Goal: Information Seeking & Learning: Learn about a topic

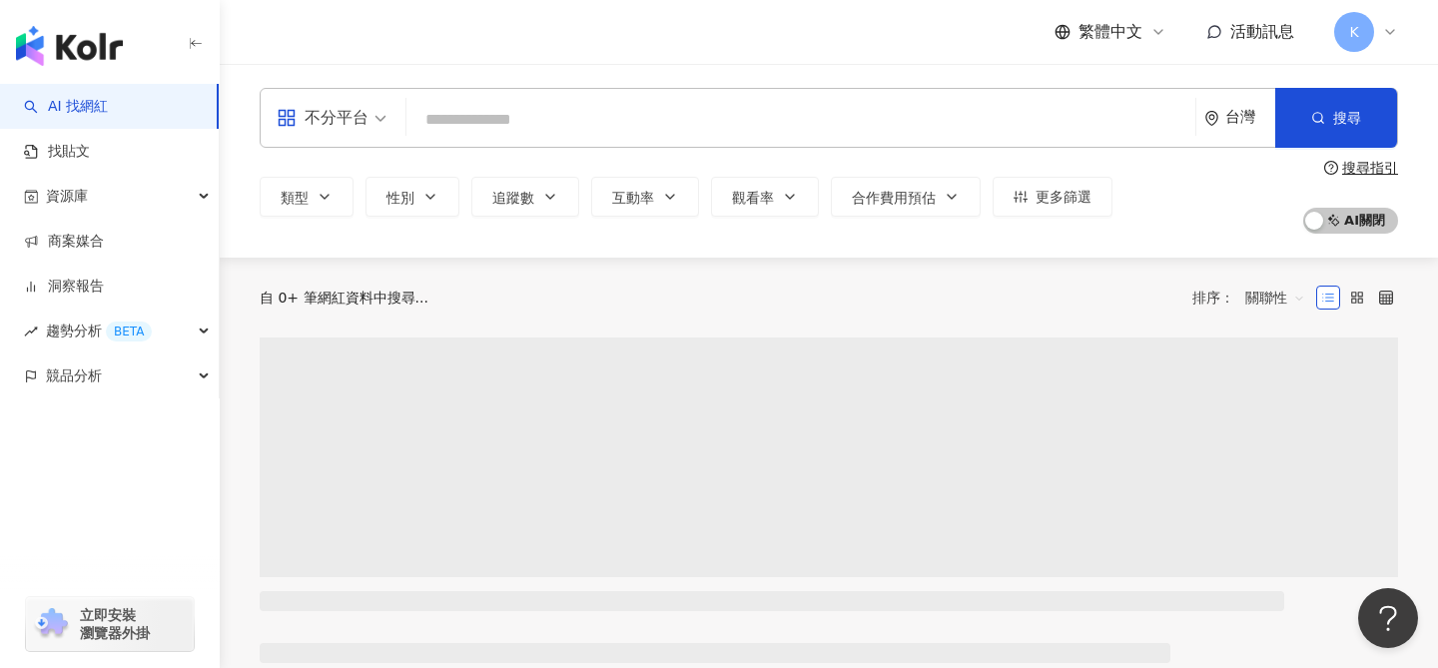
click at [381, 128] on span "不分平台" at bounding box center [332, 118] width 110 height 32
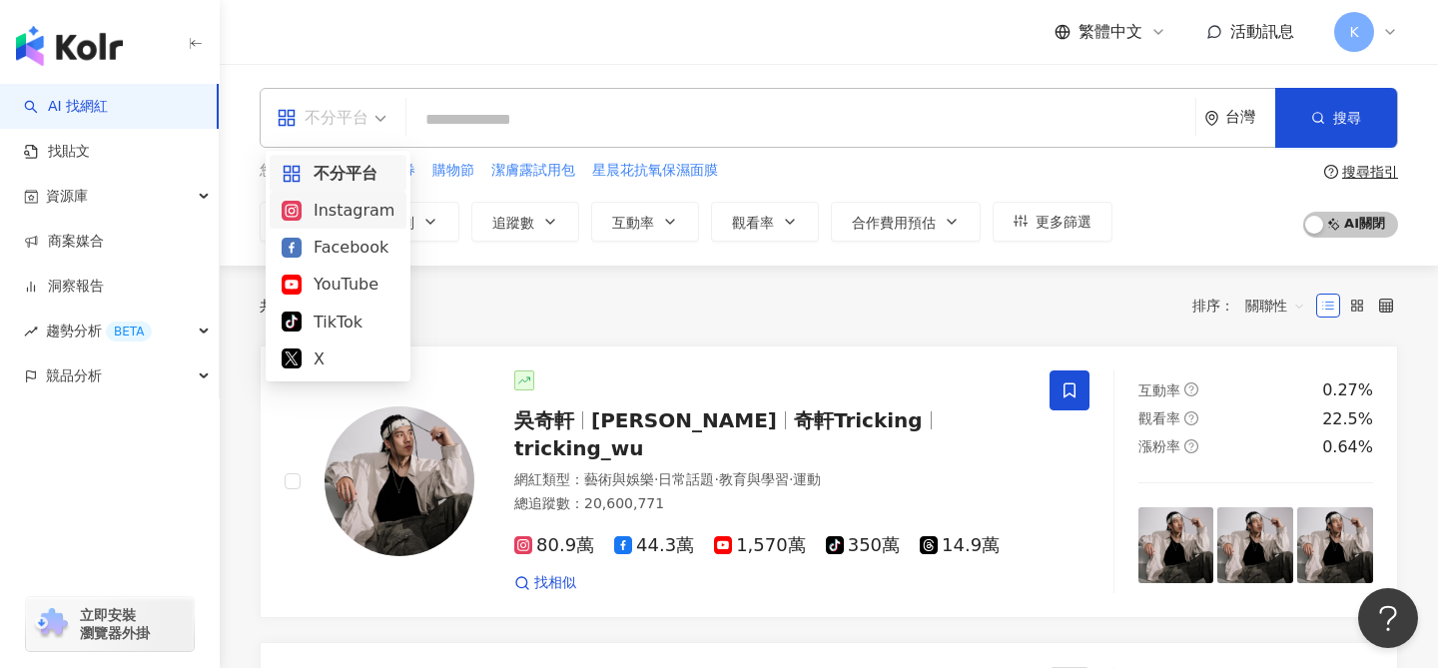
click at [363, 201] on div "Instagram" at bounding box center [338, 210] width 113 height 25
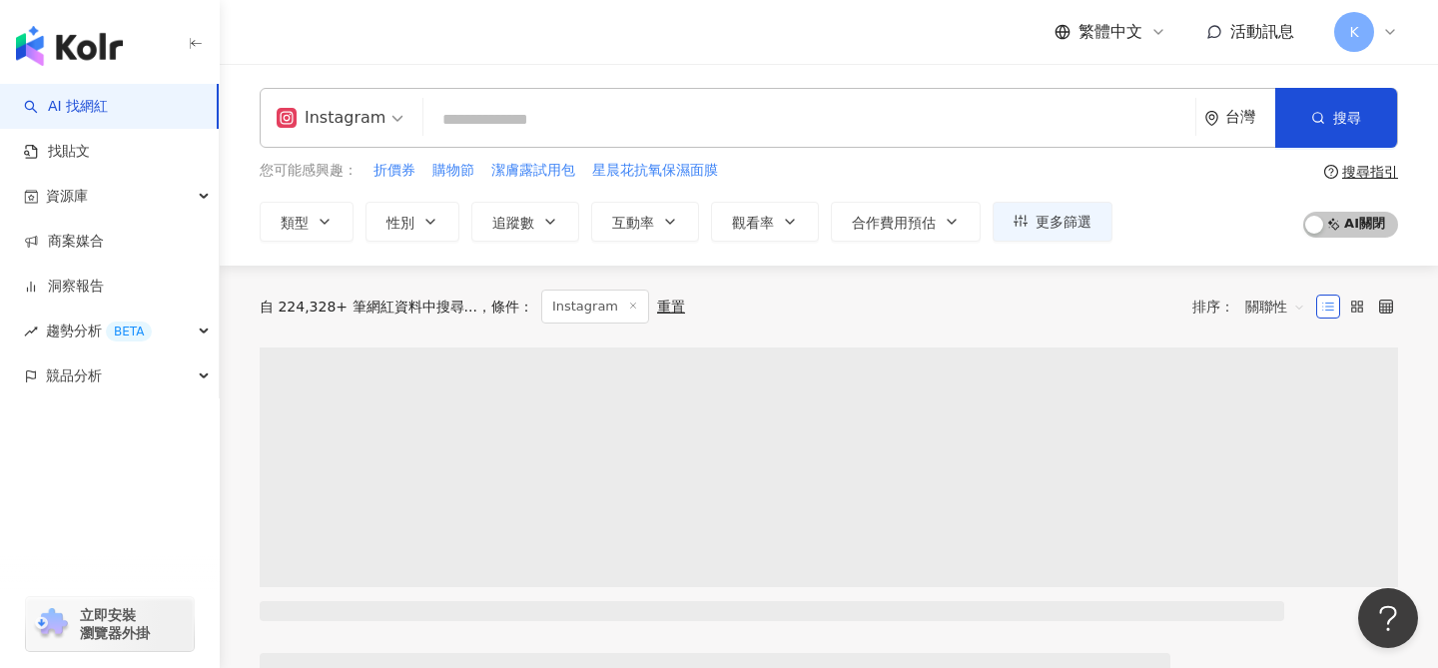
click at [521, 123] on input "search" at bounding box center [809, 120] width 756 height 38
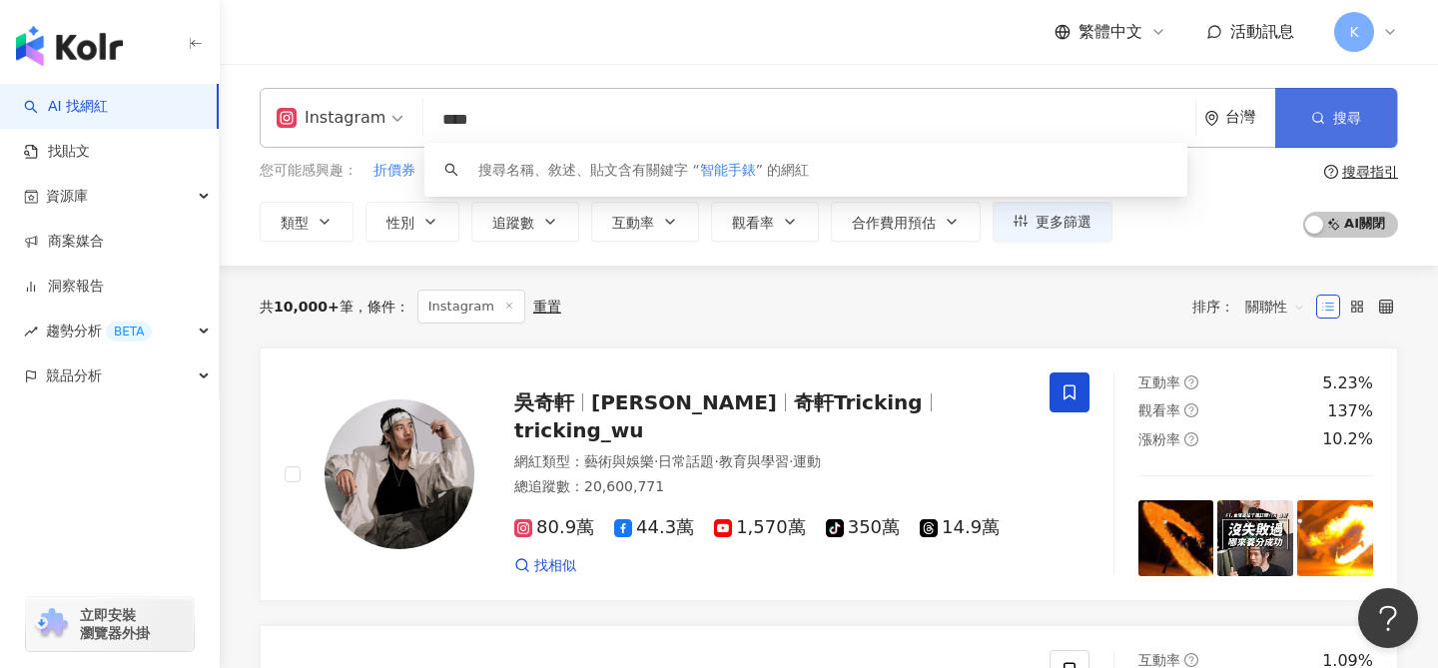
type input "****"
click at [1347, 114] on span "搜尋" at bounding box center [1347, 118] width 28 height 16
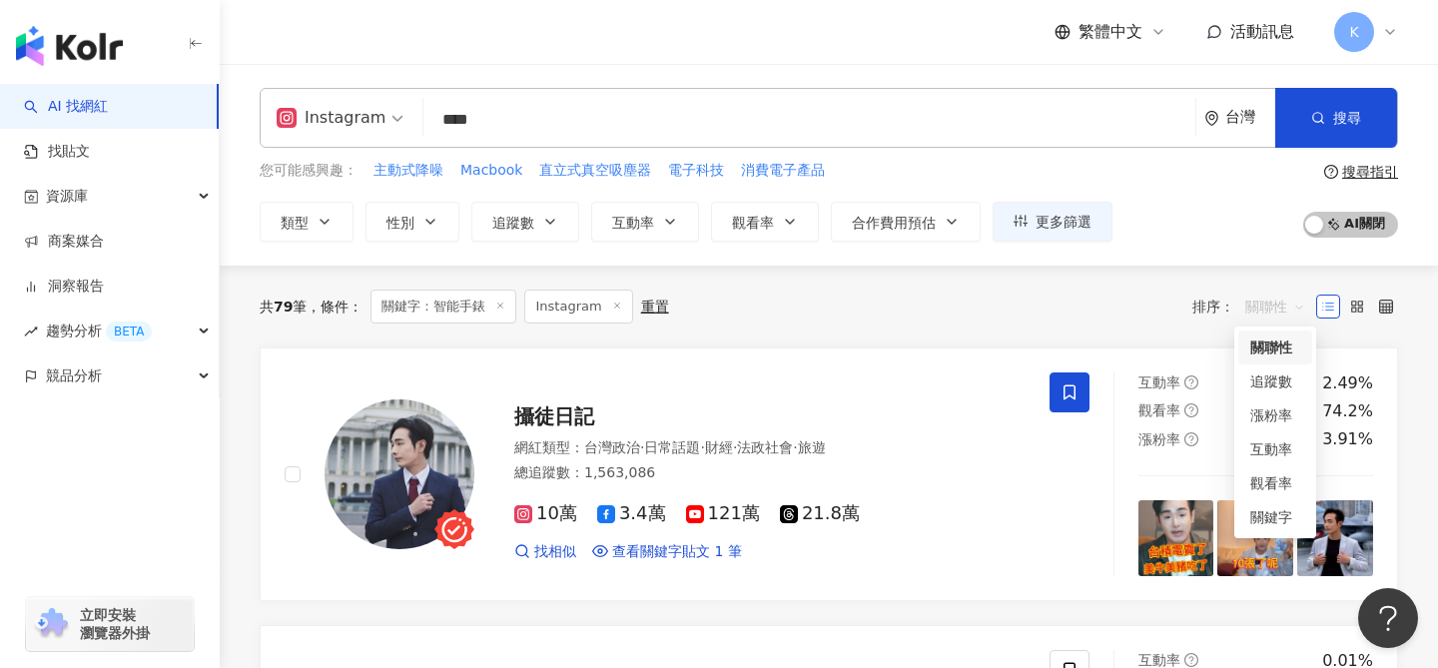
click at [1286, 306] on span "關聯性" at bounding box center [1276, 307] width 60 height 32
click at [1255, 508] on div "關鍵字" at bounding box center [1276, 517] width 50 height 22
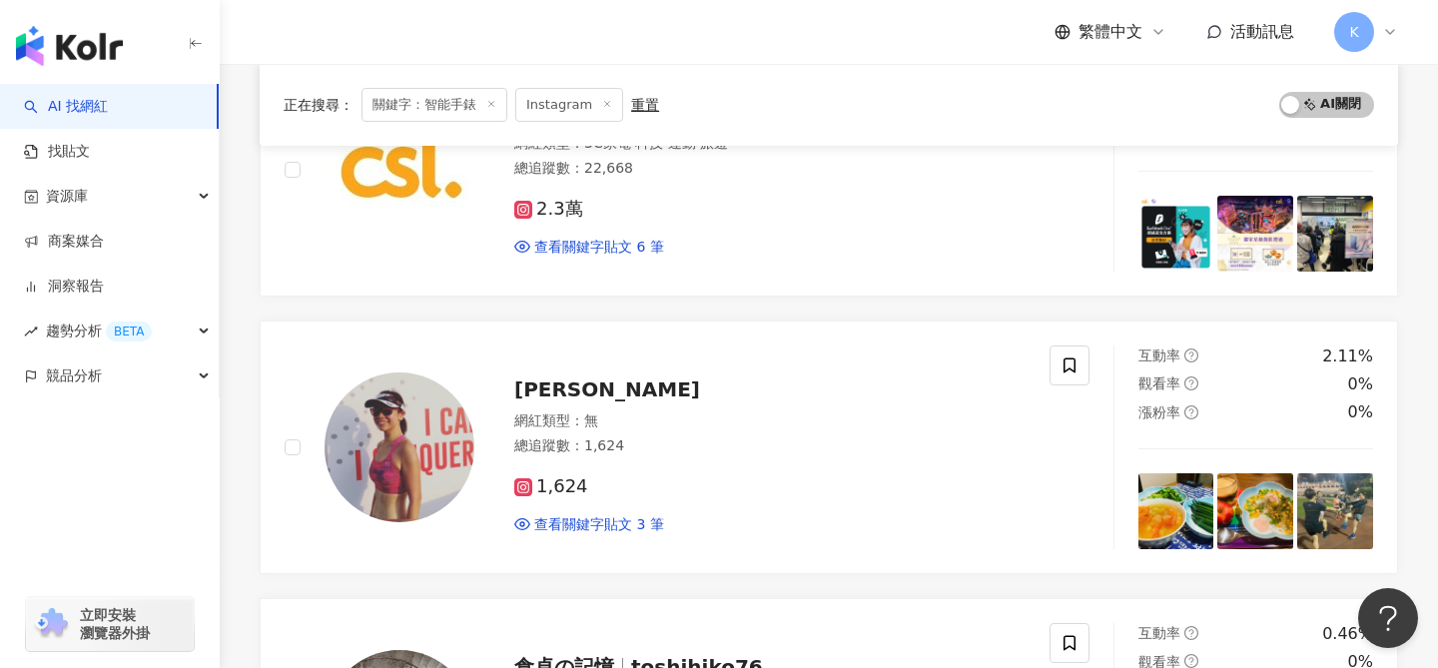
scroll to position [387, 0]
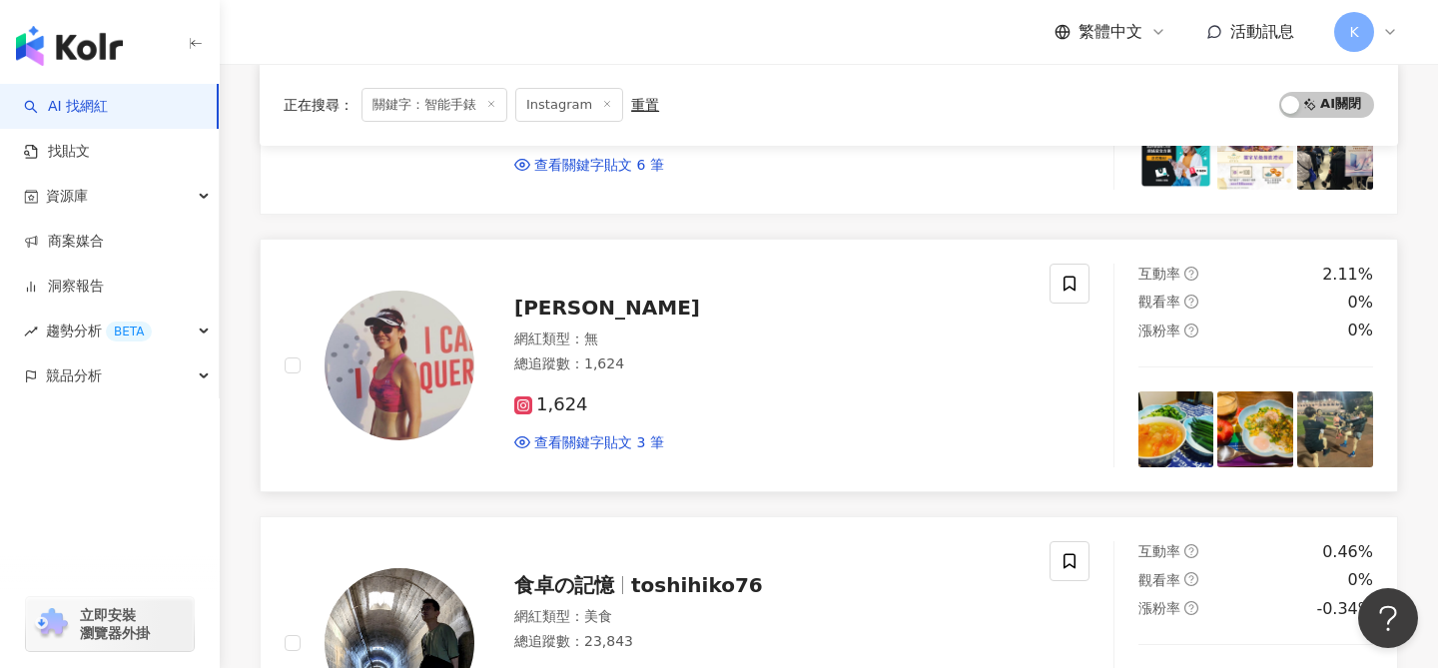
click at [598, 304] on span "[PERSON_NAME]" at bounding box center [607, 308] width 186 height 24
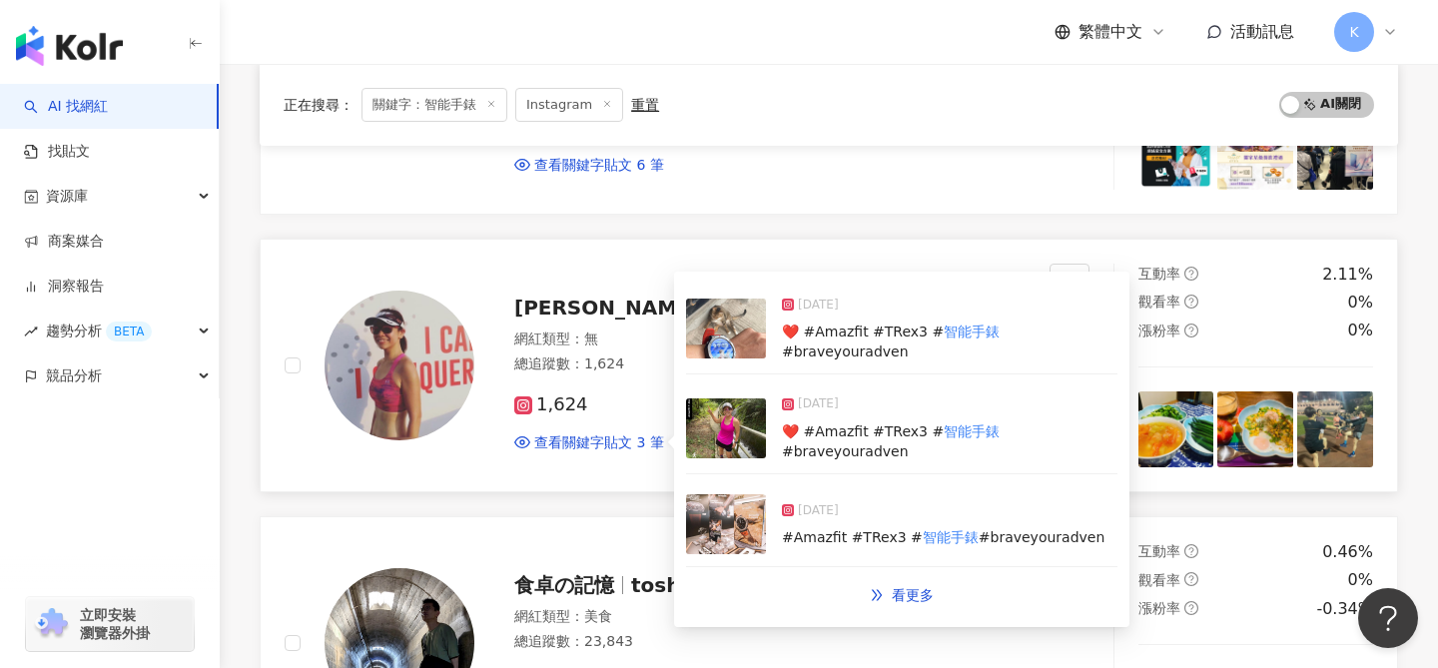
click at [837, 316] on span "[DATE]" at bounding box center [818, 306] width 41 height 20
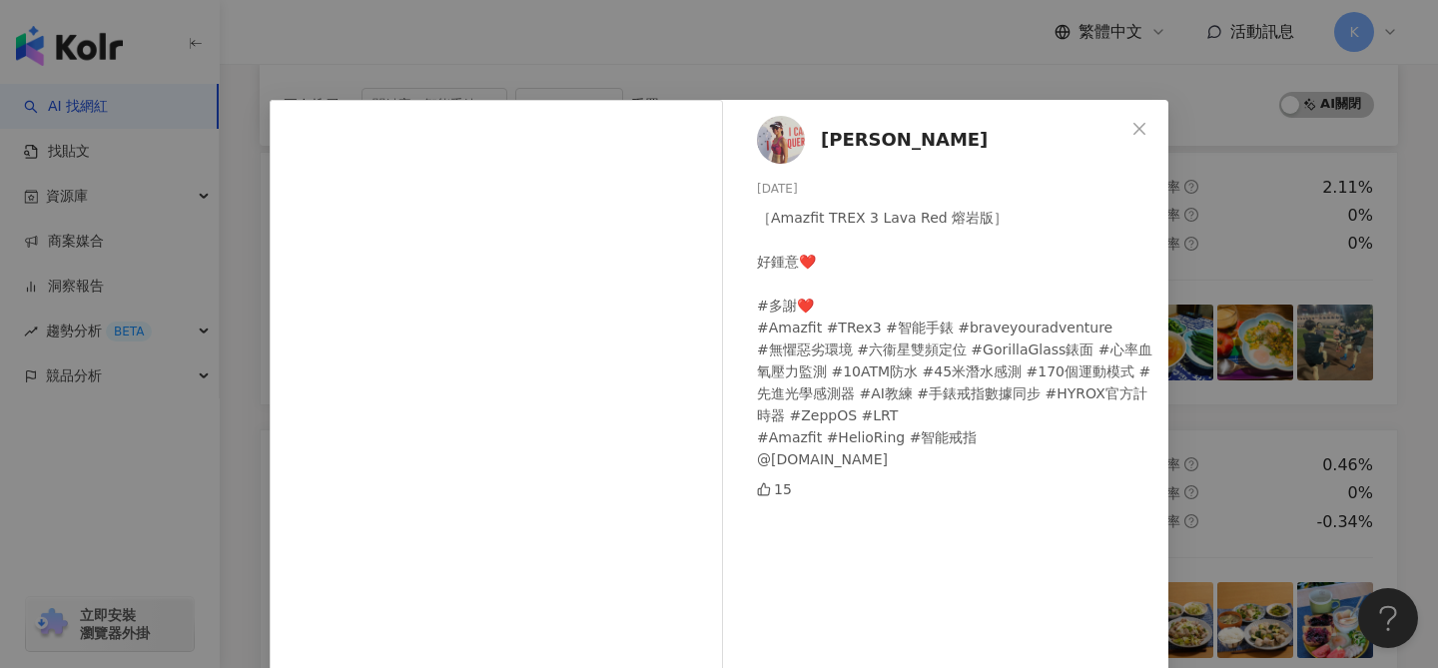
scroll to position [488, 0]
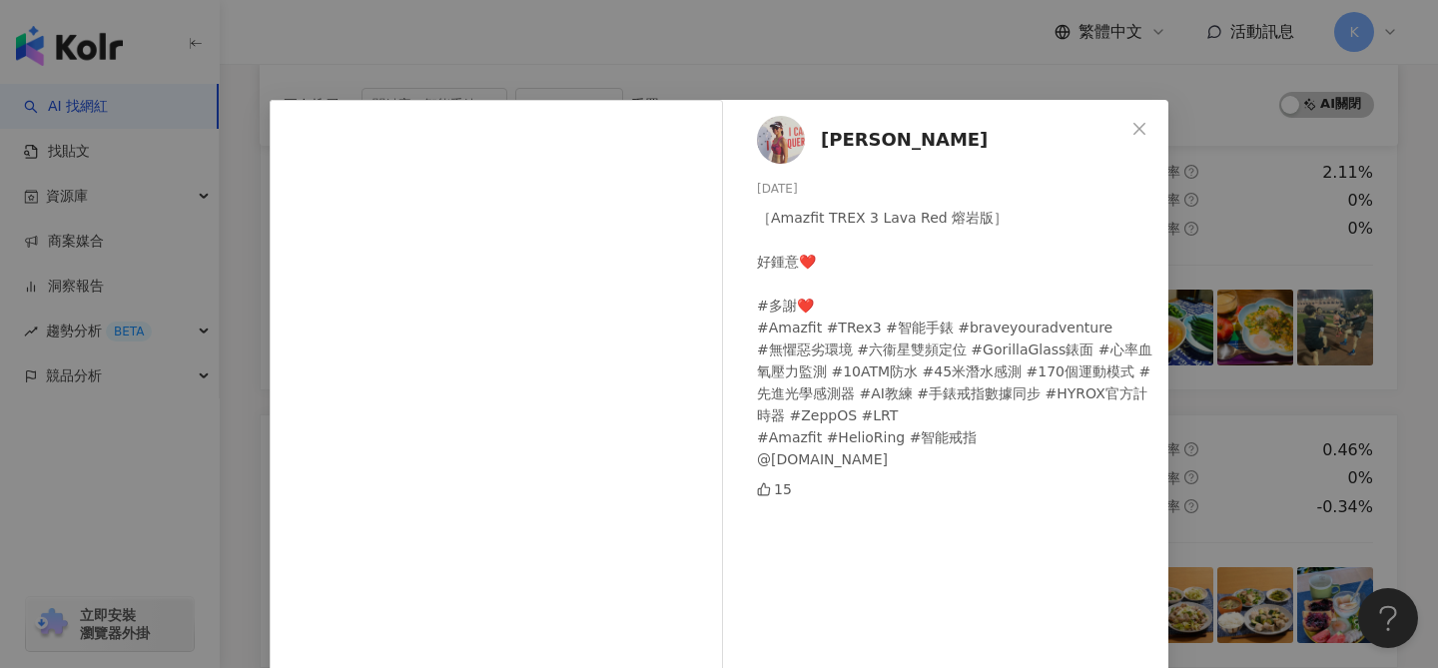
click at [1114, 349] on div "［Amazfit TREX 3 Lava Red 熔岩版］ 好鍾意❤️ #多謝❤️ #Amazfit #TRex3 #智能手錶 #braveyouradven…" at bounding box center [955, 339] width 396 height 264
click at [1147, 129] on icon "close" at bounding box center [1140, 129] width 16 height 16
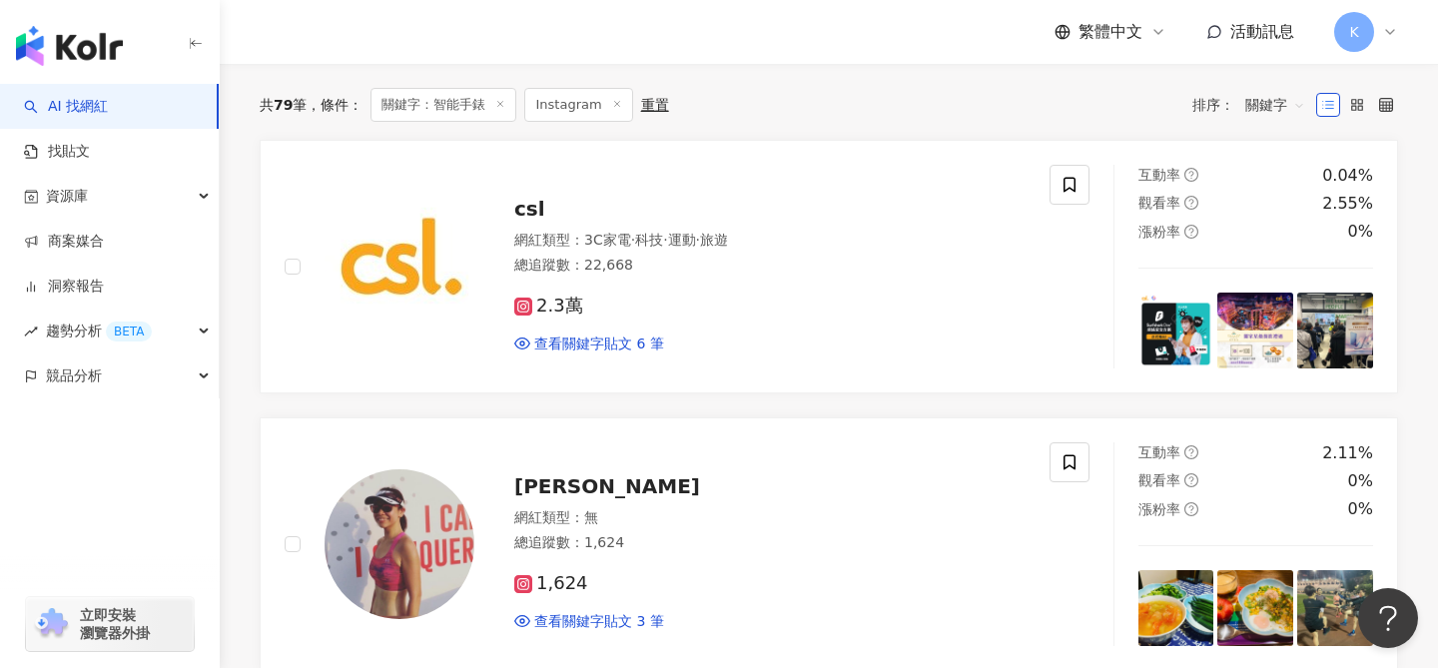
scroll to position [0, 0]
